Goal: Contribute content

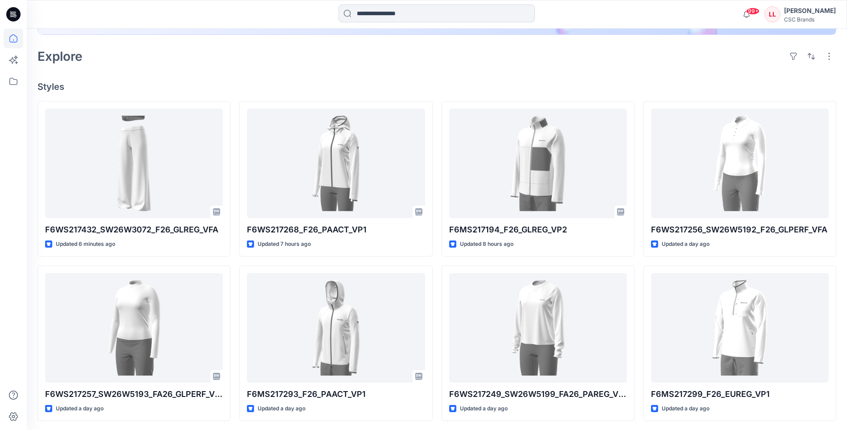
scroll to position [223, 0]
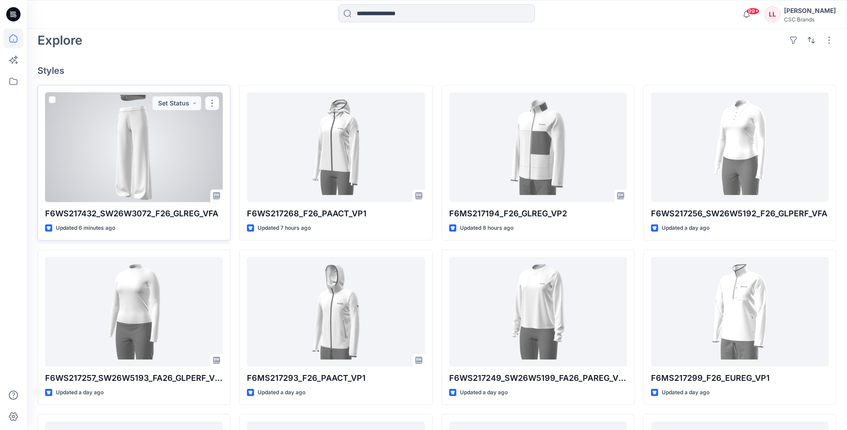
click at [155, 175] on div at bounding box center [134, 146] width 178 height 109
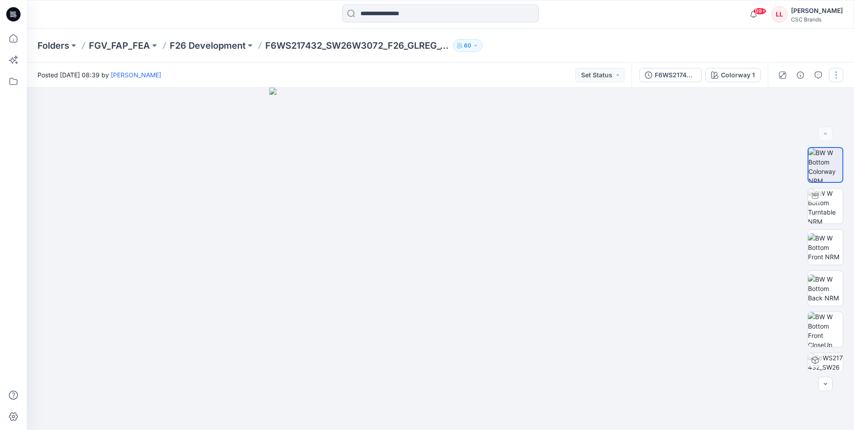
click at [832, 70] on button "button" at bounding box center [836, 75] width 14 height 14
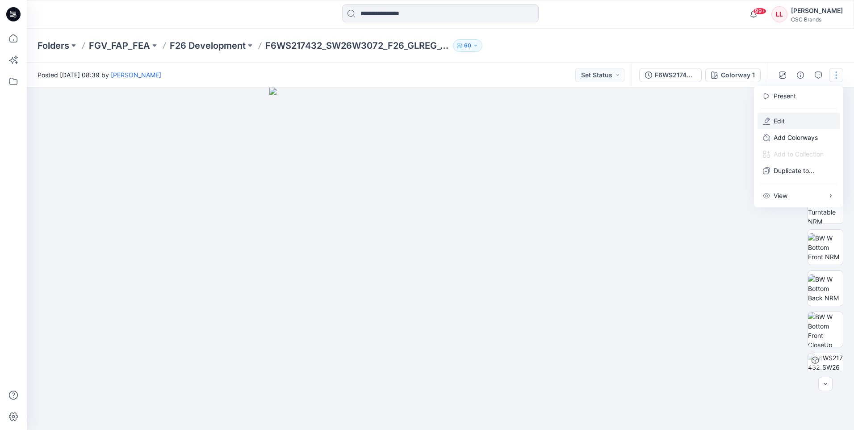
click at [784, 121] on p "Edit" at bounding box center [778, 120] width 11 height 9
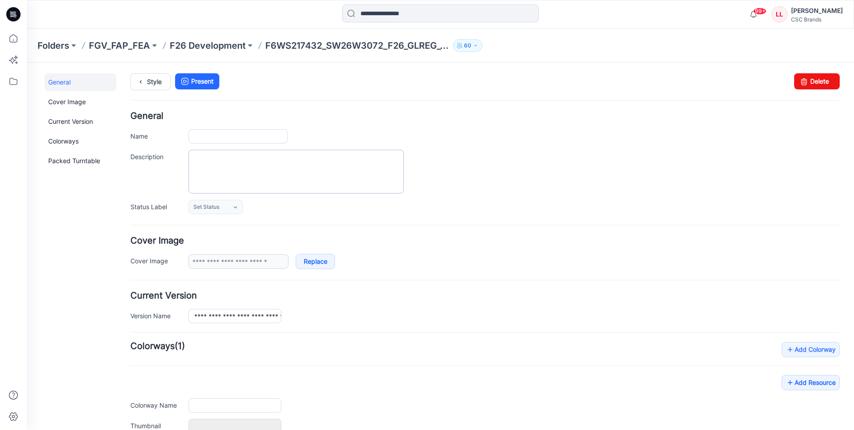
type input "**********"
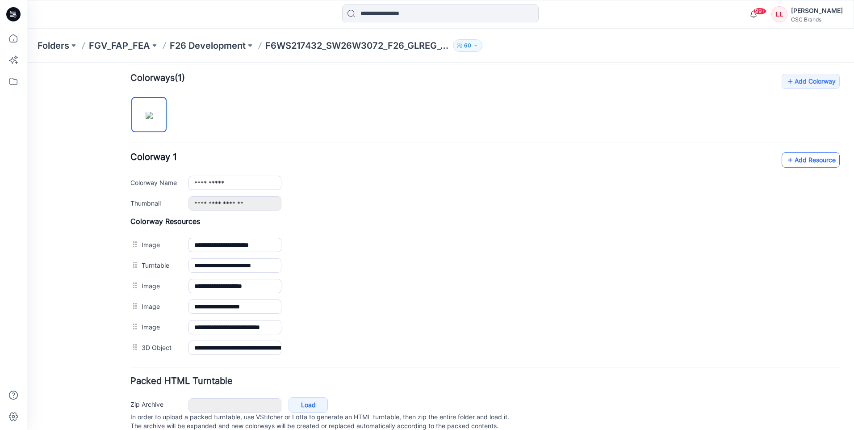
click at [808, 162] on link "Add Resource" at bounding box center [810, 159] width 58 height 15
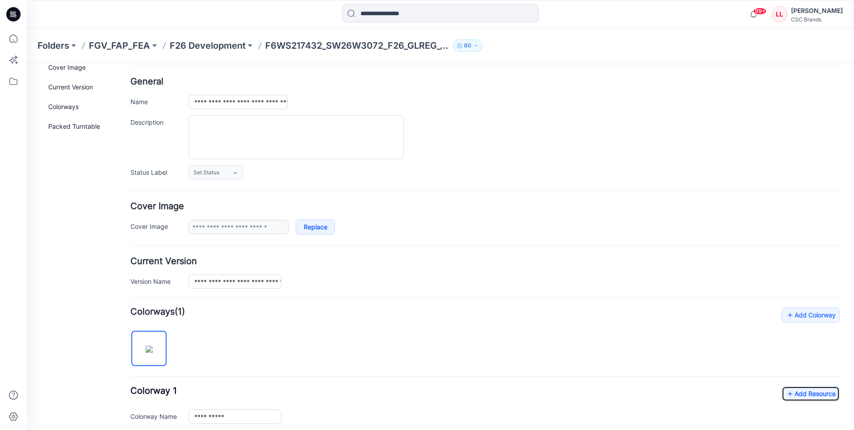
scroll to position [0, 0]
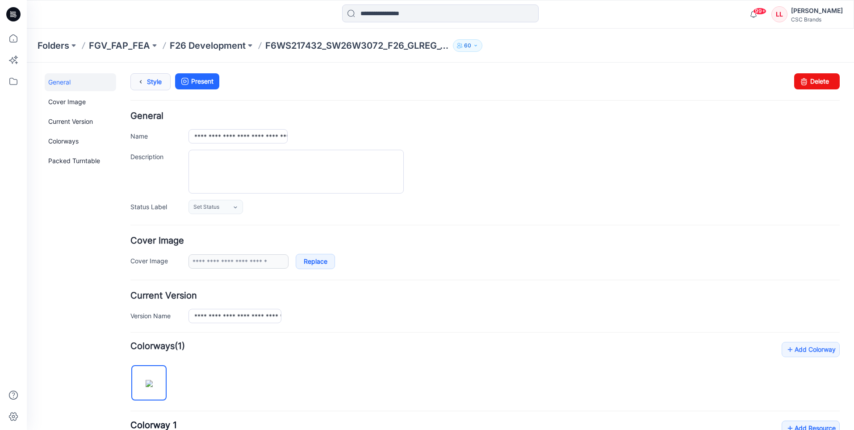
click at [147, 83] on link "Style" at bounding box center [150, 81] width 40 height 17
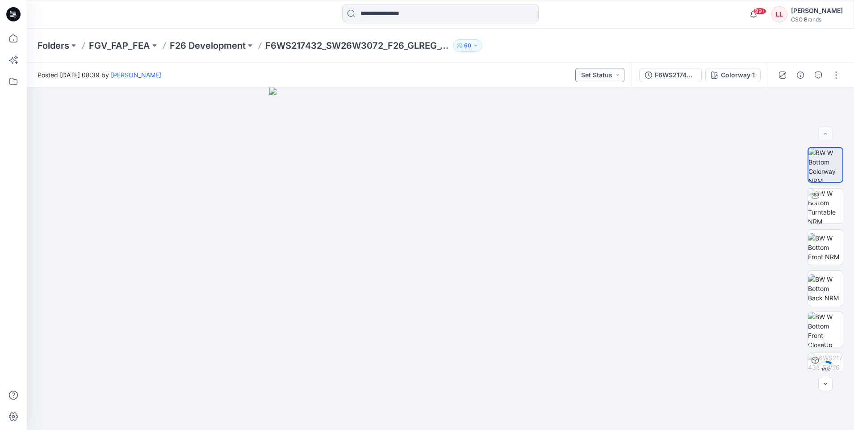
click at [593, 71] on button "Set Status" at bounding box center [599, 75] width 49 height 14
click at [584, 175] on p "F/A Virtual" at bounding box center [578, 176] width 30 height 12
